Goal: Navigation & Orientation: Find specific page/section

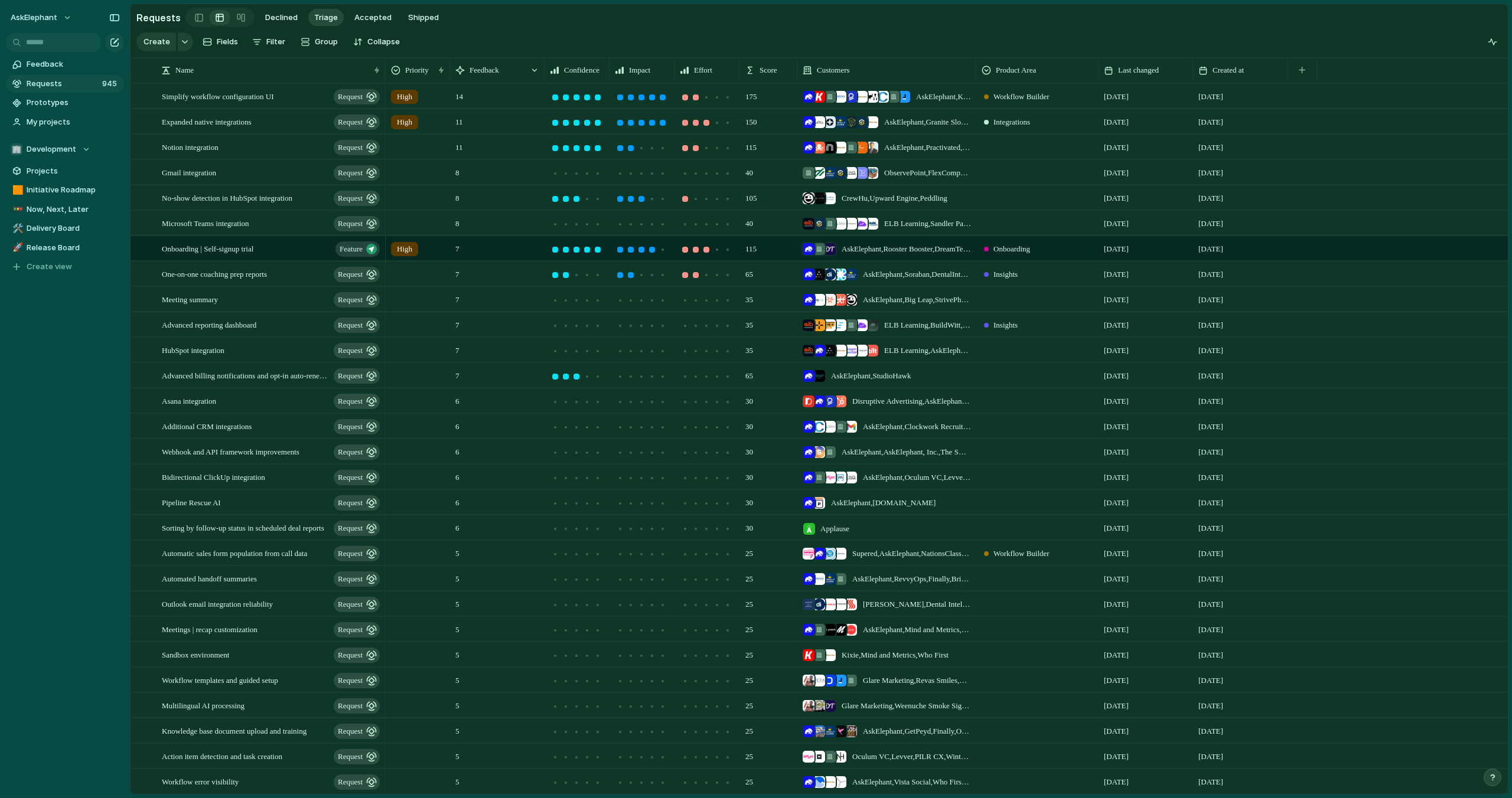
click at [39, 85] on span "Requests" at bounding box center [62, 84] width 72 height 12
